Goal: Information Seeking & Learning: Learn about a topic

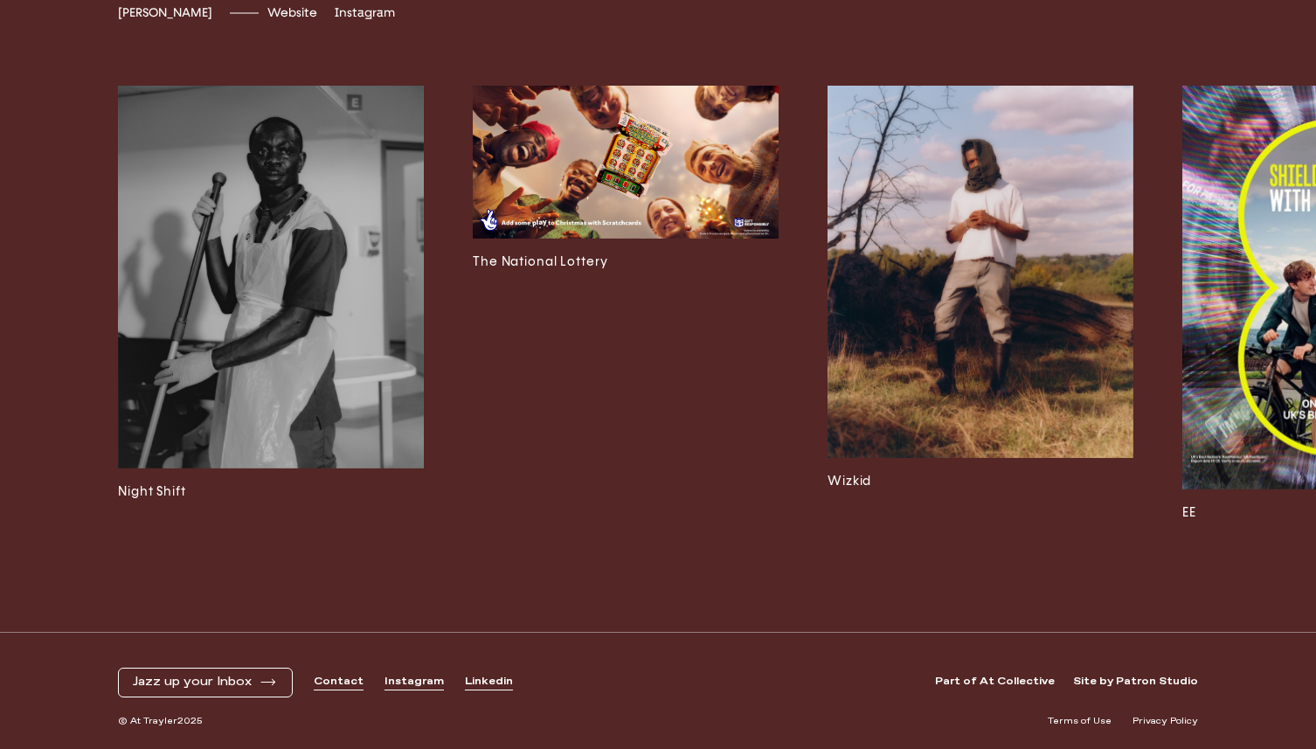
scroll to position [4824, 0]
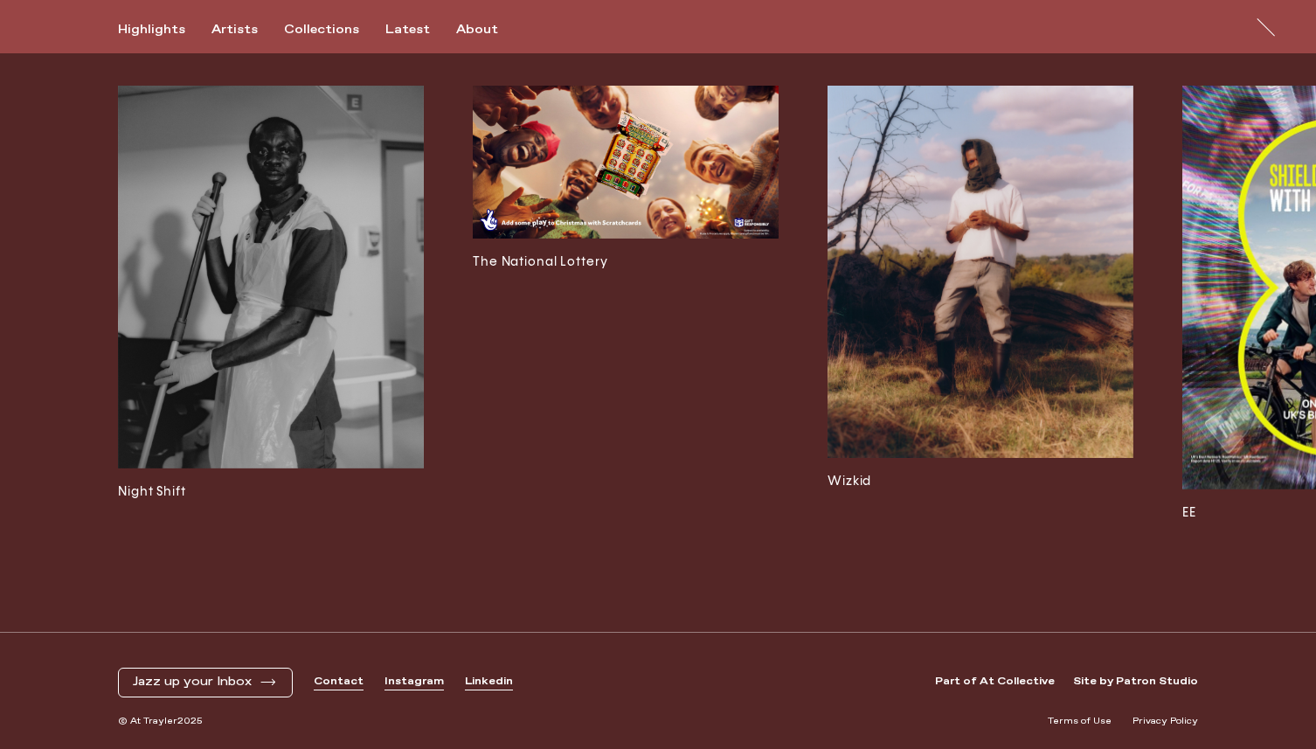
click at [961, 294] on img at bounding box center [981, 272] width 306 height 372
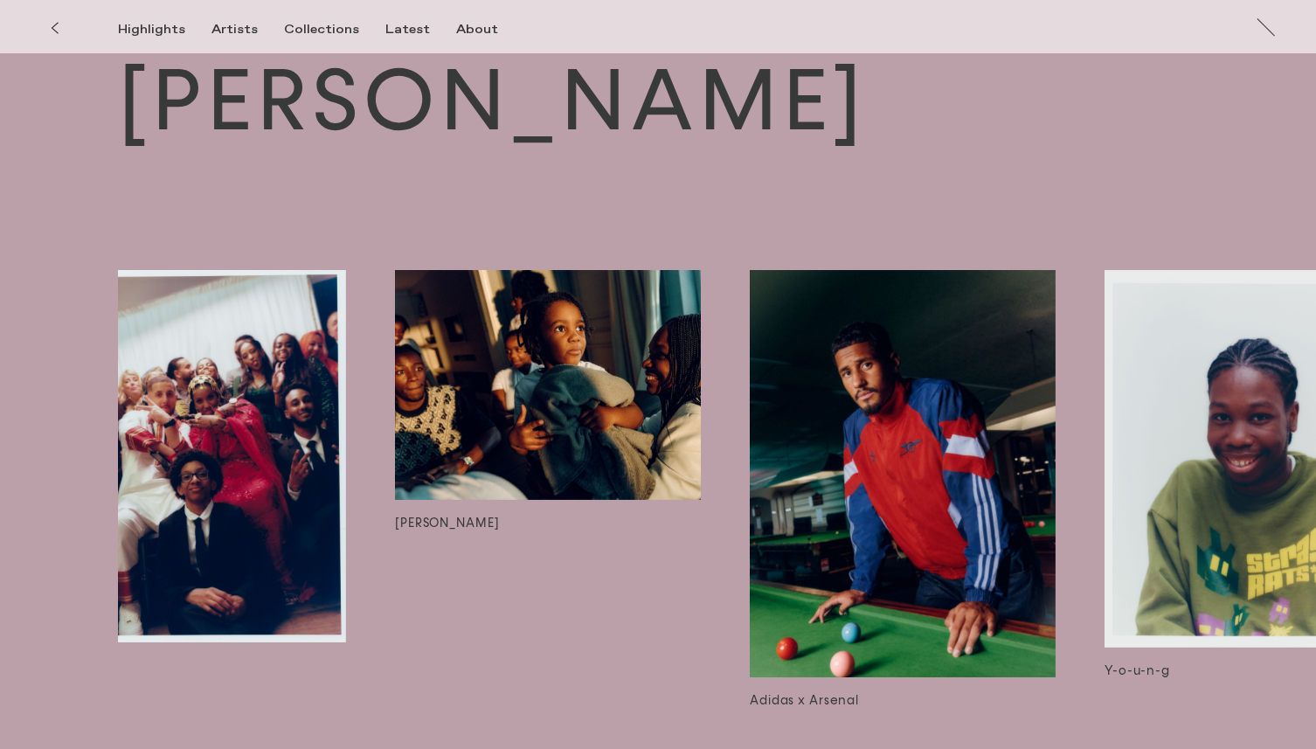
scroll to position [0, 1155]
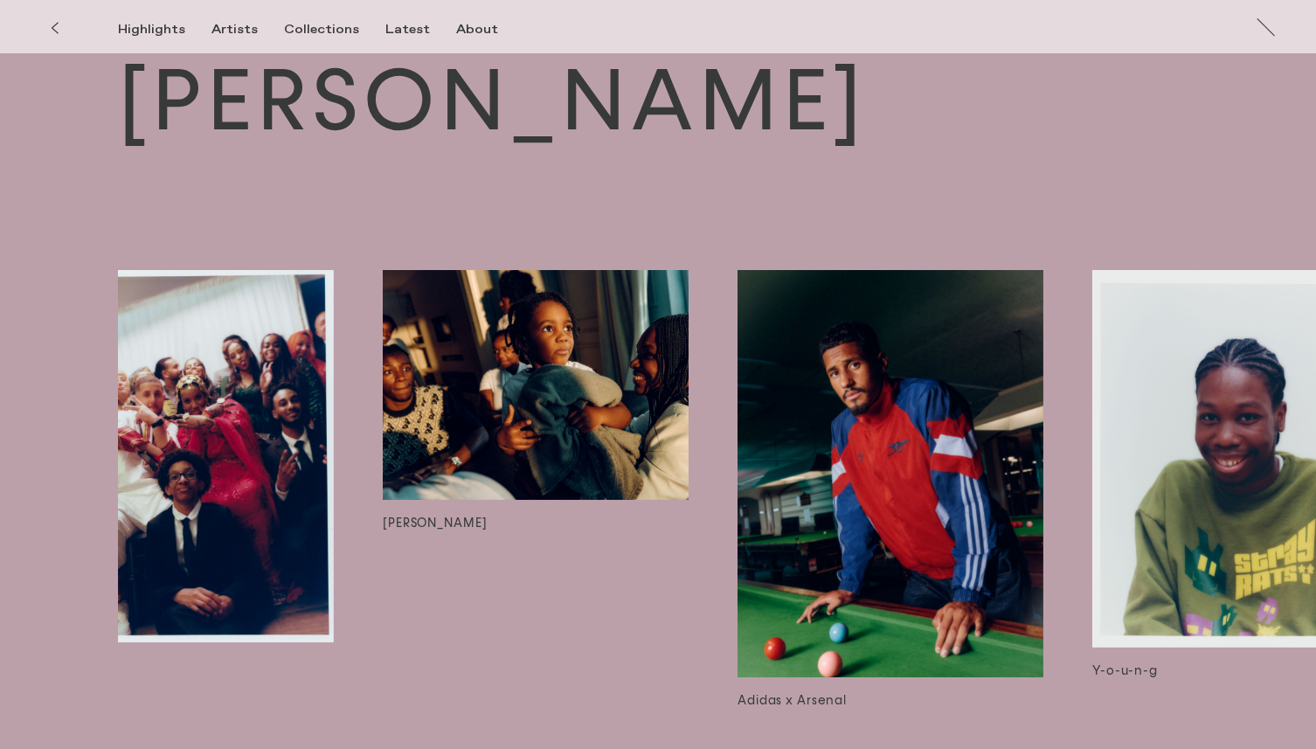
click at [867, 428] on img at bounding box center [891, 473] width 306 height 407
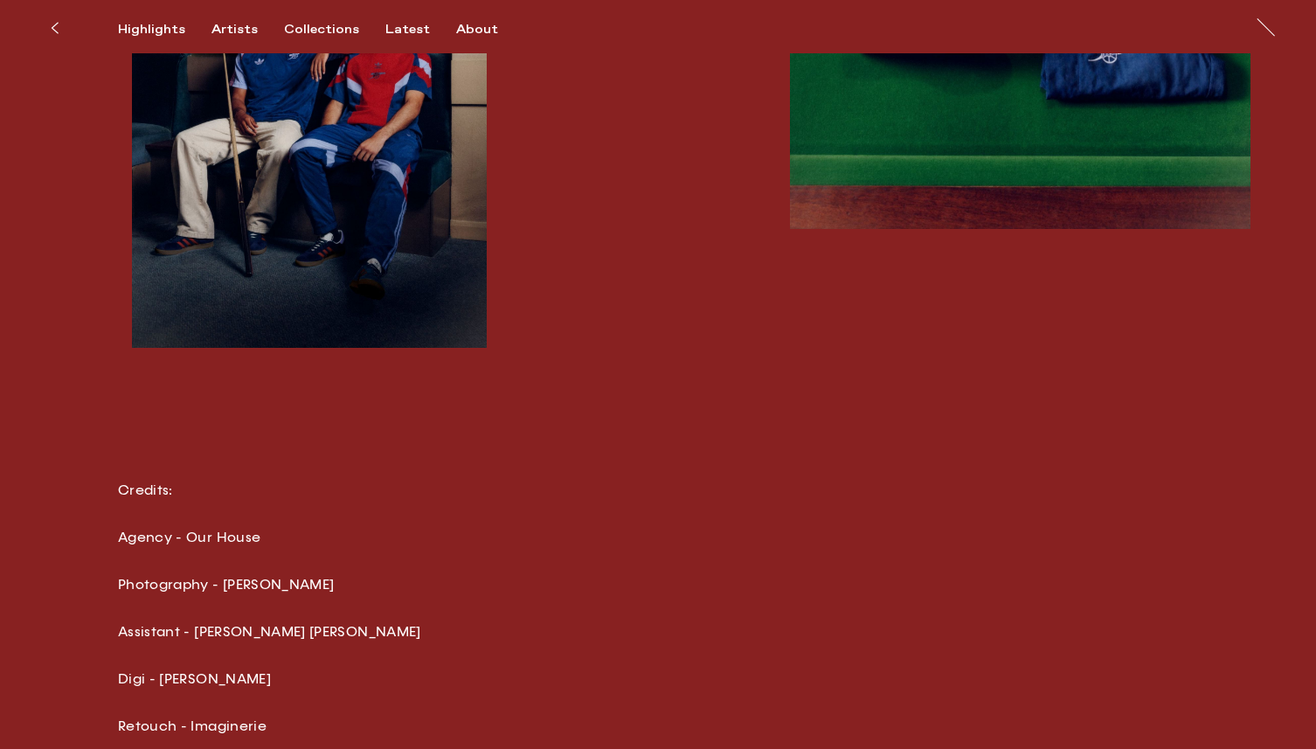
scroll to position [2655, 0]
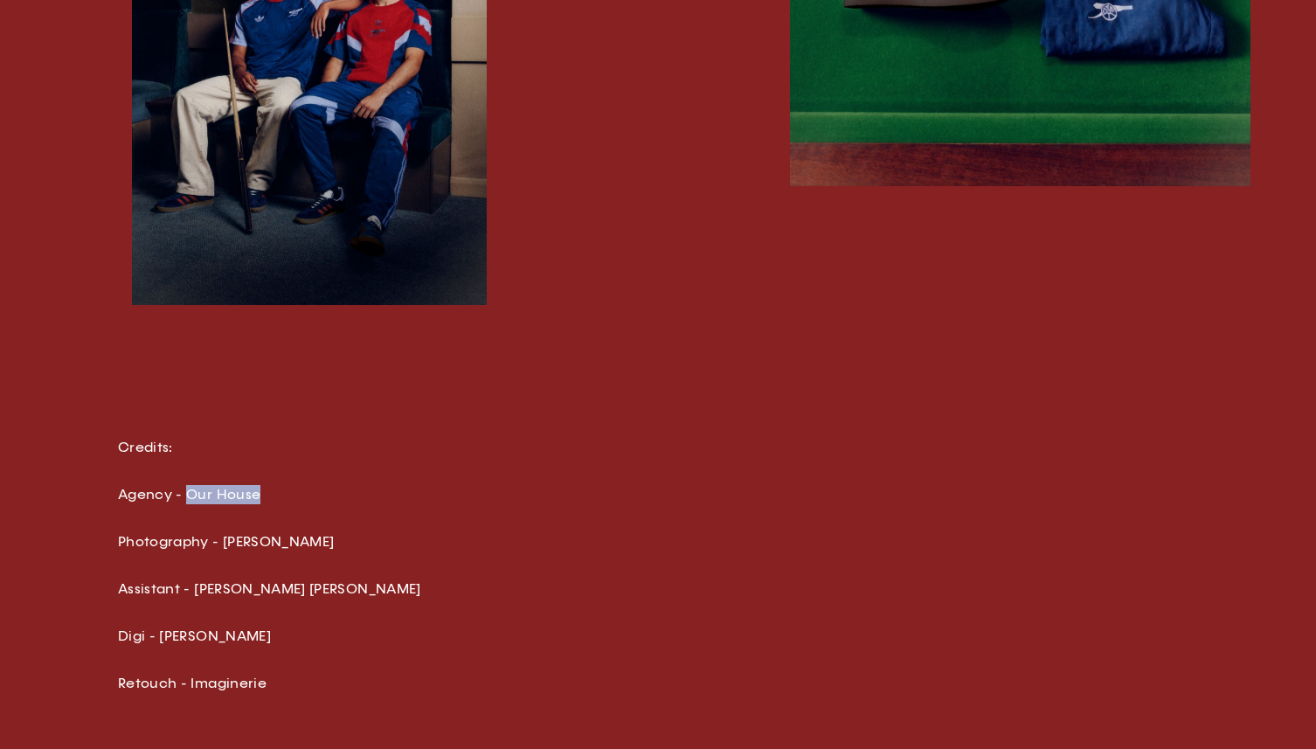
drag, startPoint x: 270, startPoint y: 489, endPoint x: 184, endPoint y: 494, distance: 86.7
click at [184, 494] on p "Agency - Our House" at bounding box center [424, 494] width 612 height 19
copy p "Our House"
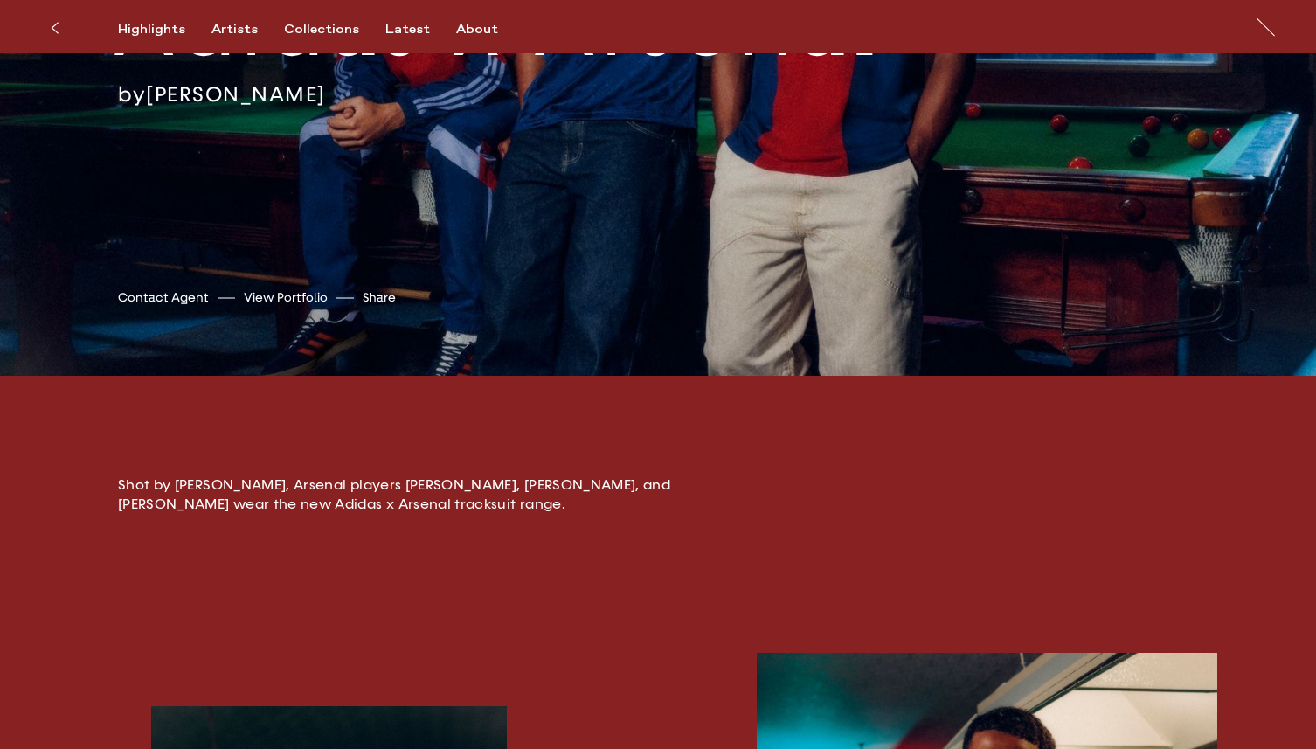
scroll to position [0, 0]
